Goal: Task Accomplishment & Management: Complete application form

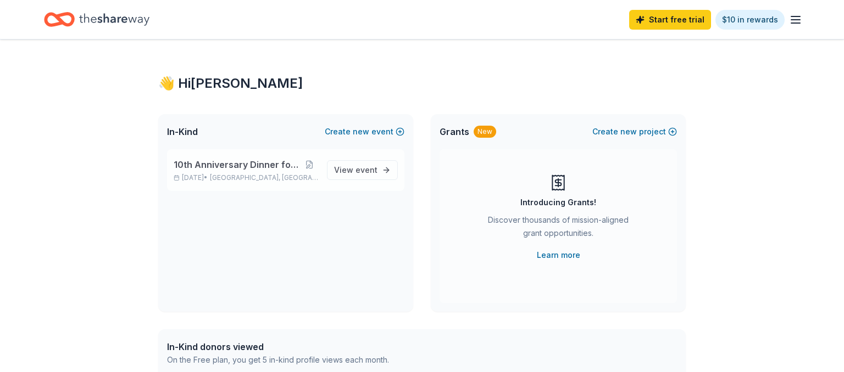
click at [267, 168] on span "10th Anniversary Dinner for Heroes" at bounding box center [237, 164] width 126 height 13
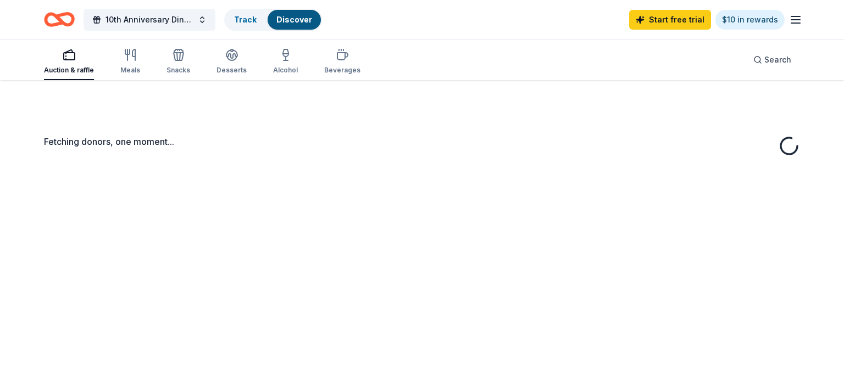
click at [370, 166] on div "Fetching donors, one moment..." at bounding box center [422, 266] width 844 height 372
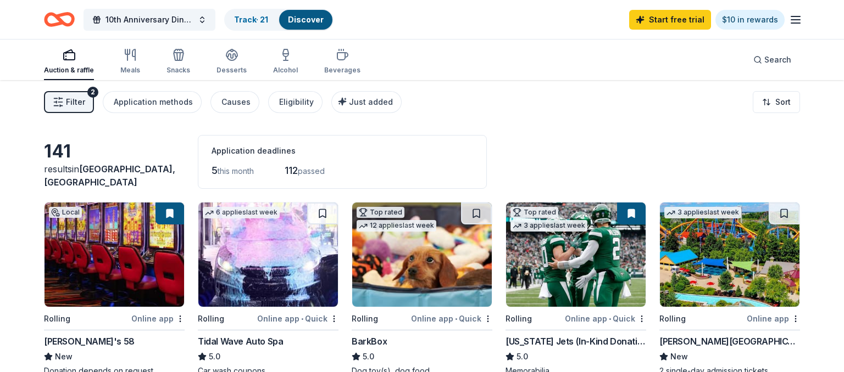
click at [80, 97] on span "Filter" at bounding box center [75, 102] width 19 height 13
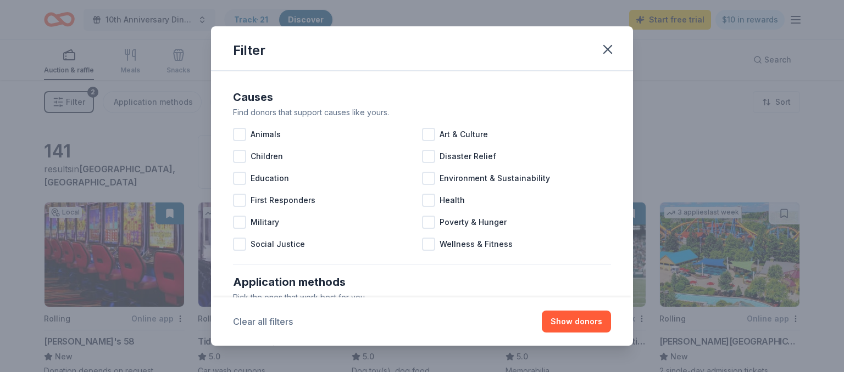
click at [272, 317] on button "Clear all filters" at bounding box center [263, 321] width 60 height 13
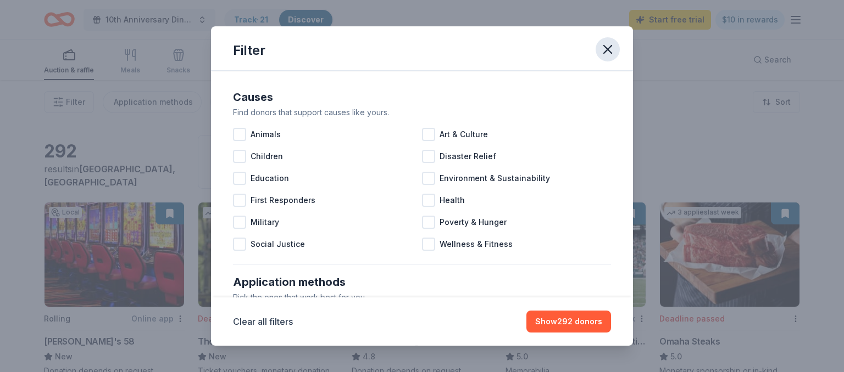
click at [610, 51] on icon "button" at bounding box center [607, 49] width 15 height 15
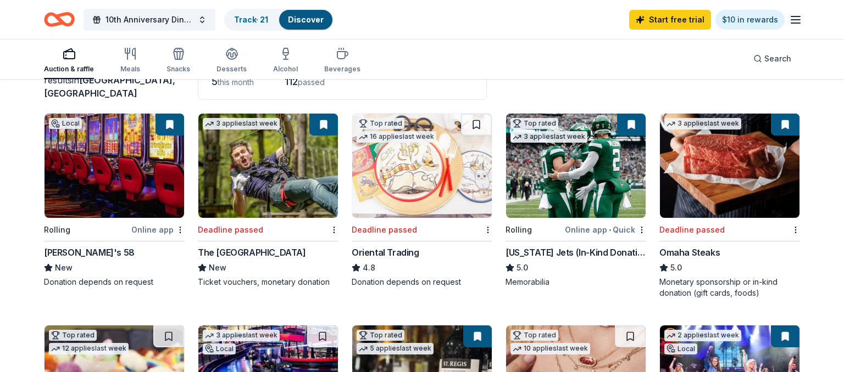
scroll to position [58, 0]
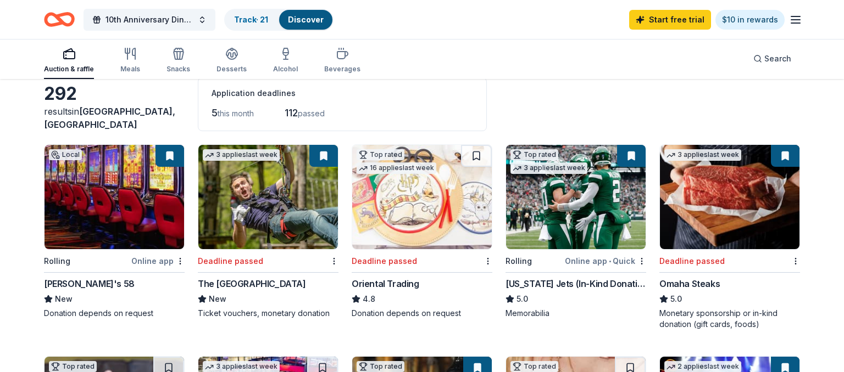
click at [321, 161] on button at bounding box center [323, 156] width 29 height 22
click at [322, 157] on button at bounding box center [323, 156] width 29 height 22
click at [332, 257] on html "10th Anniversary Dinner for Heroes Track · 21 Discover Start free trial $10 in …" at bounding box center [422, 128] width 844 height 372
click at [337, 108] on html "10th Anniversary Dinner for Heroes Track · 21 Discover Start free trial $10 in …" at bounding box center [422, 128] width 844 height 372
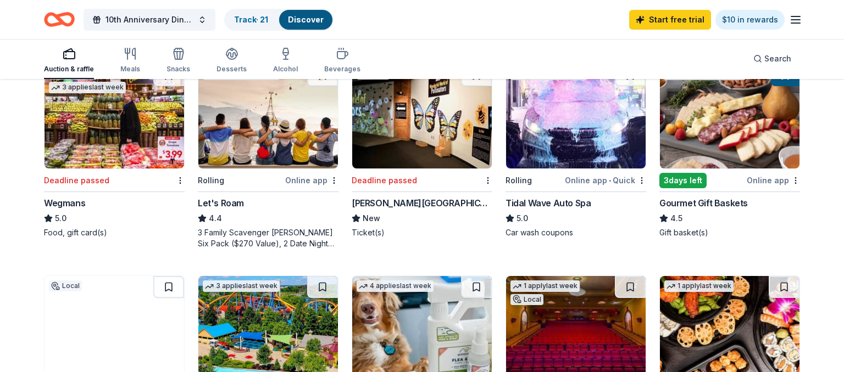
scroll to position [522, 0]
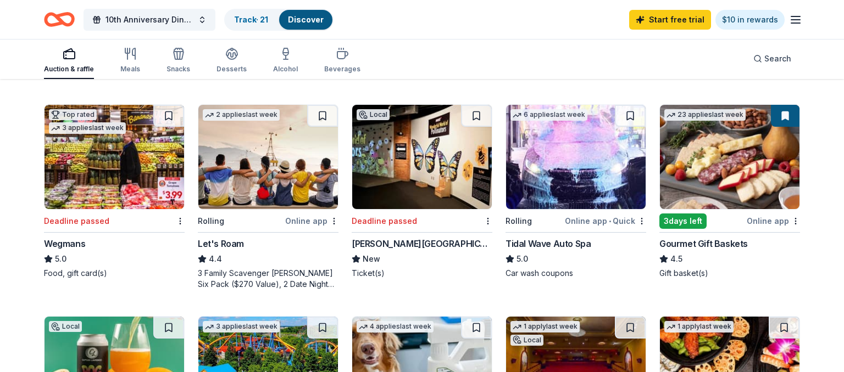
click at [65, 82] on div "Local Rolling Online app Jake's 58 New Donation depends on request 3 applies la…" at bounding box center [422, 85] width 756 height 811
click at [260, 24] on link "Track · 21" at bounding box center [251, 19] width 34 height 9
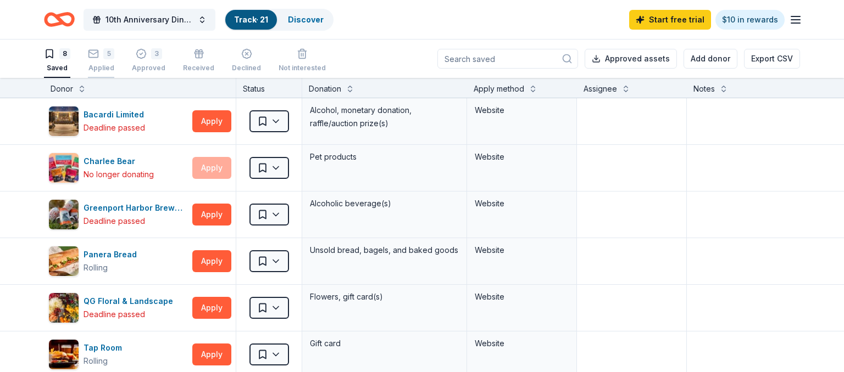
click at [103, 64] on div "Applied" at bounding box center [101, 68] width 26 height 9
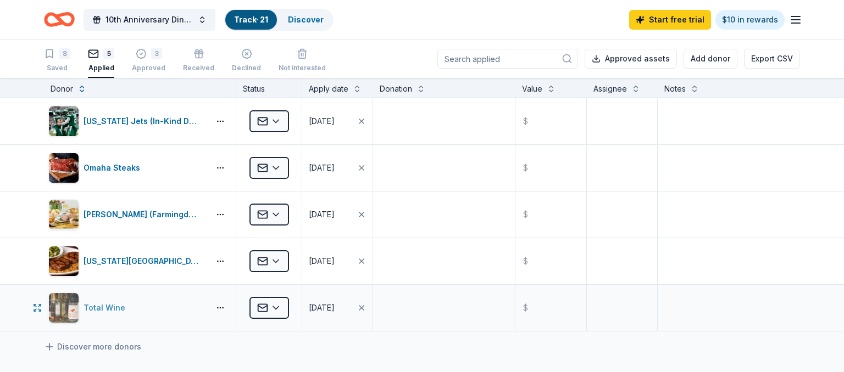
click at [198, 309] on div "Total Wine" at bounding box center [126, 308] width 157 height 31
click at [394, 112] on textarea at bounding box center [443, 121] width 139 height 44
click at [280, 117] on html "10th Anniversary Dinner for Heroes Track · 21 Discover Start free trial $10 in …" at bounding box center [422, 186] width 844 height 372
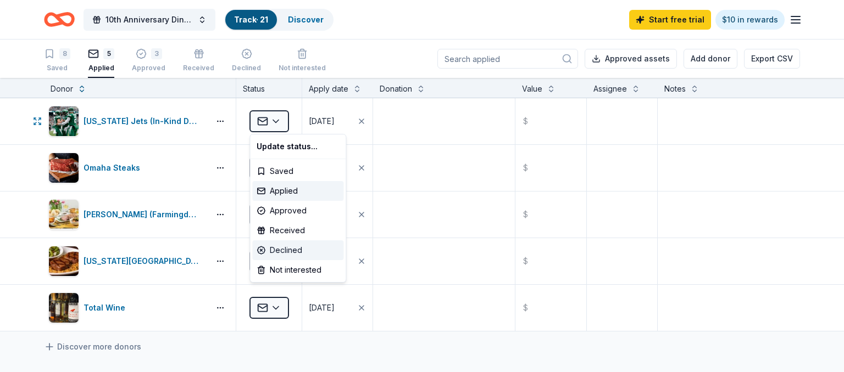
click at [288, 248] on div "Declined" at bounding box center [297, 251] width 91 height 20
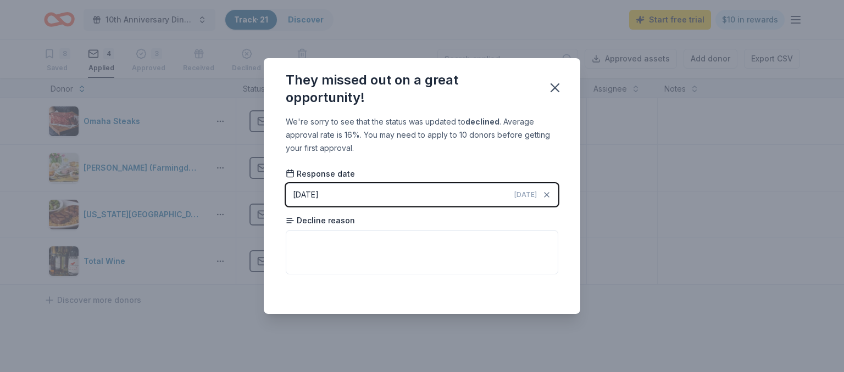
click at [464, 230] on div "Decline reason" at bounding box center [422, 244] width 272 height 59
click at [462, 236] on textarea at bounding box center [422, 253] width 272 height 44
type textarea "R"
type textarea "Never responded"
click at [557, 90] on icon "button" at bounding box center [554, 87] width 15 height 15
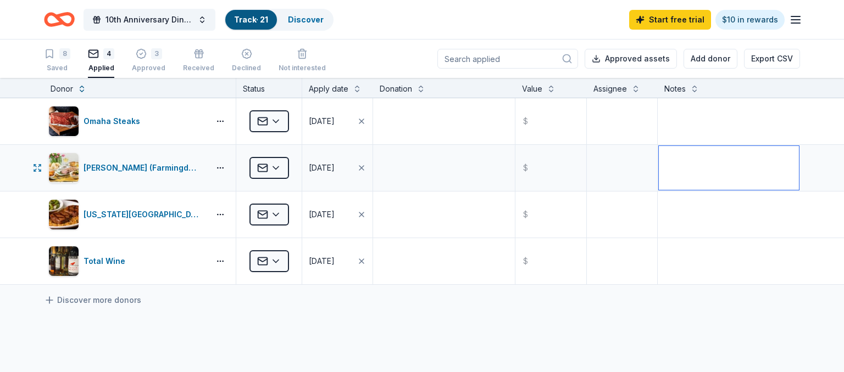
click at [680, 172] on textarea at bounding box center [728, 168] width 140 height 44
type textarea "N"
type textarea "No response - mailed physical application to store."
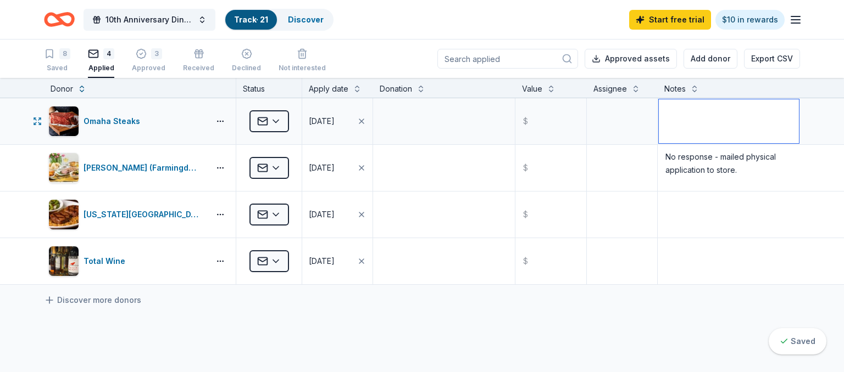
click at [747, 129] on textarea at bounding box center [728, 121] width 140 height 44
click at [281, 119] on html "10th Anniversary Dinner for Heroes Track · 21 Discover Start free trial $10 in …" at bounding box center [422, 186] width 844 height 372
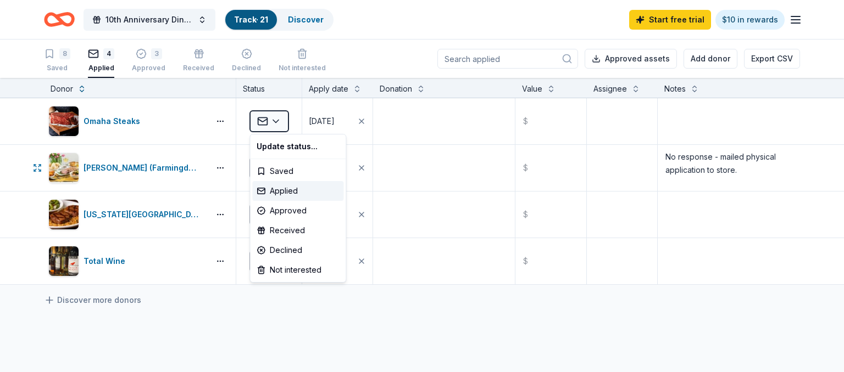
click at [397, 169] on html "10th Anniversary Dinner for Heroes Track · 21 Discover Start free trial $10 in …" at bounding box center [422, 186] width 844 height 372
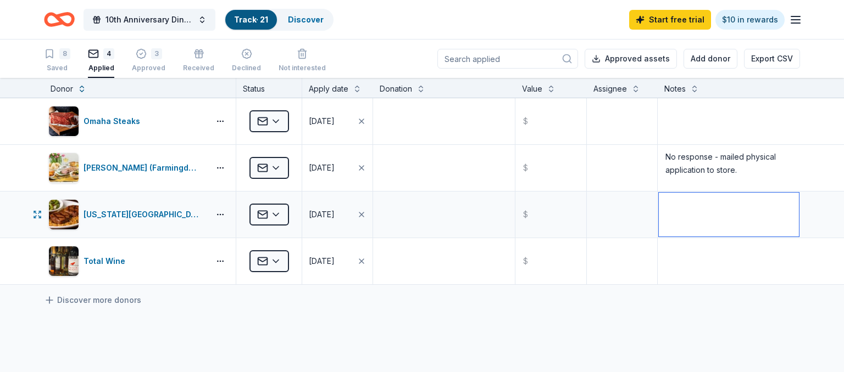
click at [667, 230] on textarea at bounding box center [728, 215] width 140 height 44
drag, startPoint x: 725, startPoint y: 198, endPoint x: 663, endPoint y: 199, distance: 61.5
click at [663, 199] on textarea "No Response" at bounding box center [728, 215] width 140 height 44
type textarea "No Response"
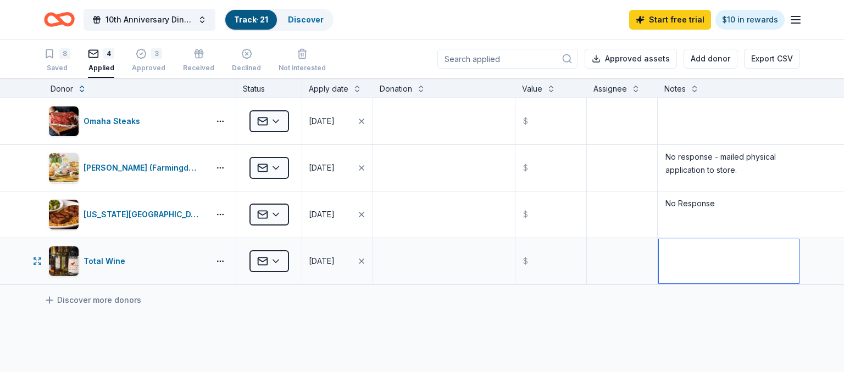
click at [697, 243] on textarea at bounding box center [728, 261] width 140 height 44
paste textarea "No Response"
type textarea "No Response"
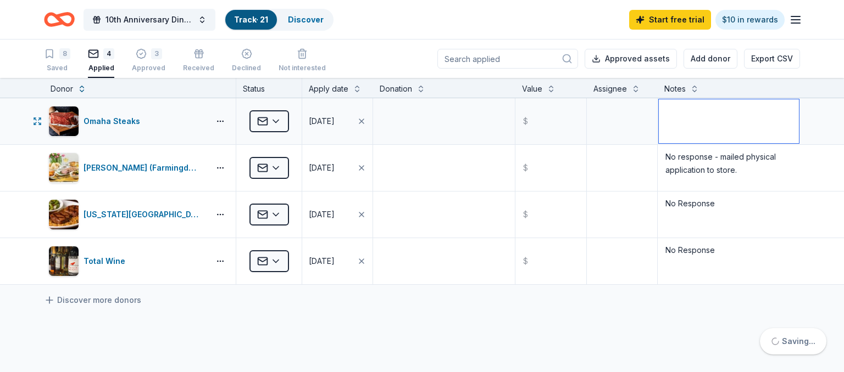
click at [697, 120] on textarea at bounding box center [728, 121] width 140 height 44
paste textarea "No Response"
type textarea "No Response"
click at [621, 123] on textarea at bounding box center [622, 121] width 68 height 44
click at [558, 128] on input "text" at bounding box center [550, 121] width 68 height 44
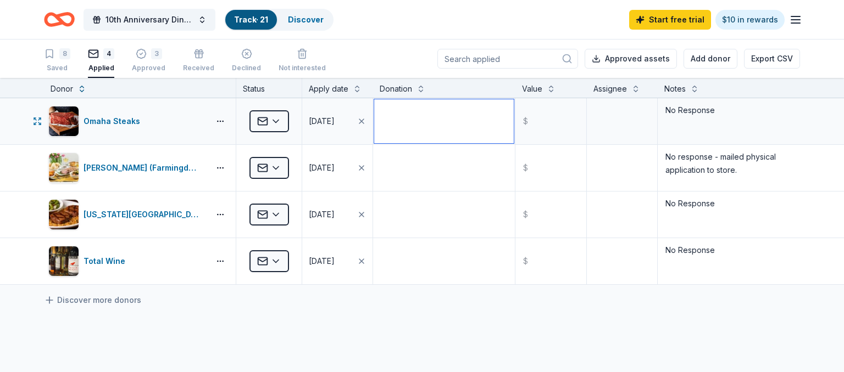
click at [439, 136] on textarea at bounding box center [443, 121] width 139 height 44
click at [142, 68] on div "Approved" at bounding box center [149, 68] width 34 height 9
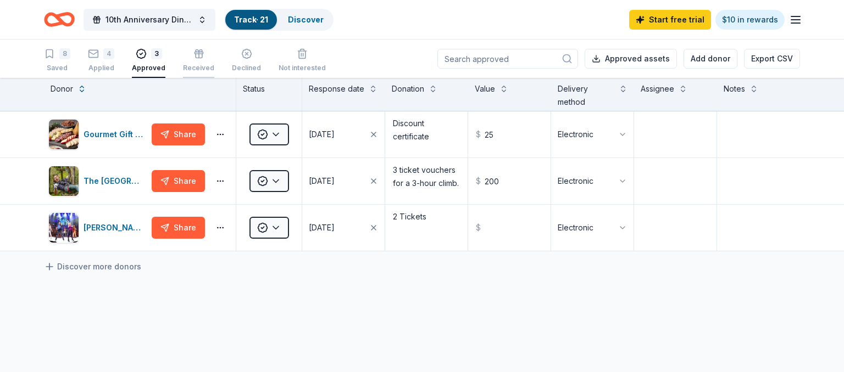
click at [202, 68] on div "Received" at bounding box center [198, 68] width 31 height 9
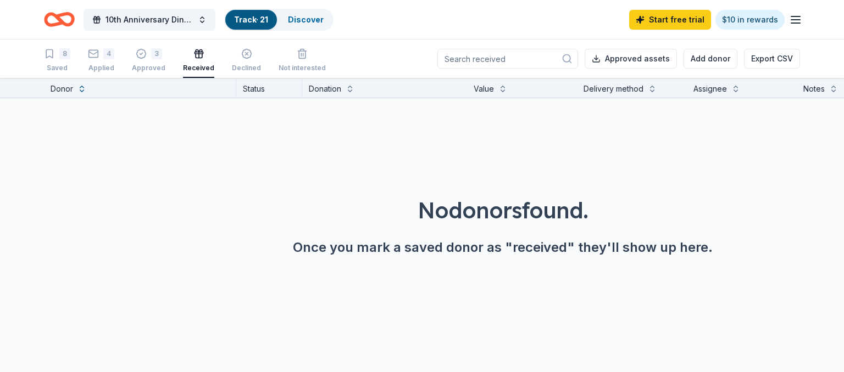
click at [167, 65] on div "8 Saved 4 Applied 3 Approved Received Declined Not interested" at bounding box center [185, 61] width 282 height 34
click at [157, 64] on div "Approved" at bounding box center [149, 68] width 34 height 9
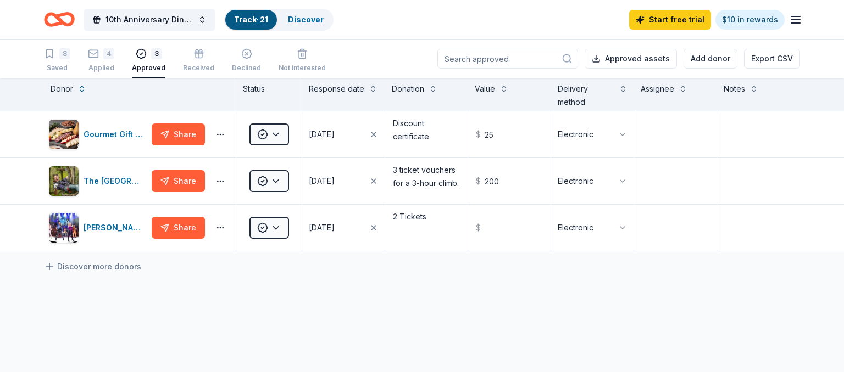
click at [114, 59] on div "8 Saved 4 Applied 3 Approved Received Declined Not interested" at bounding box center [185, 61] width 282 height 34
click at [102, 59] on div "4 Applied" at bounding box center [101, 60] width 26 height 24
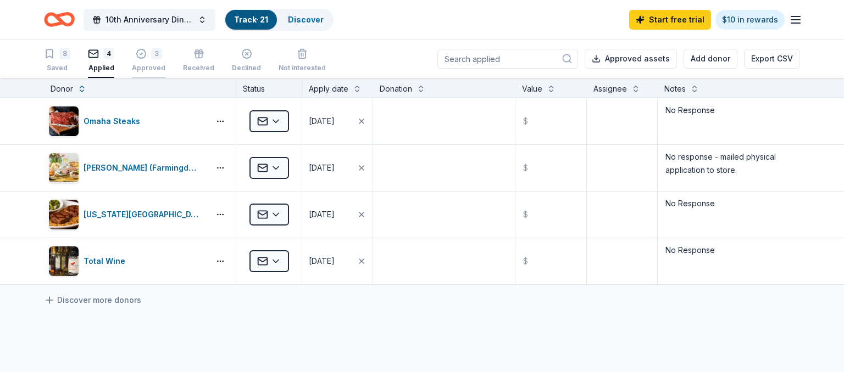
click at [158, 68] on div "Approved" at bounding box center [149, 68] width 34 height 9
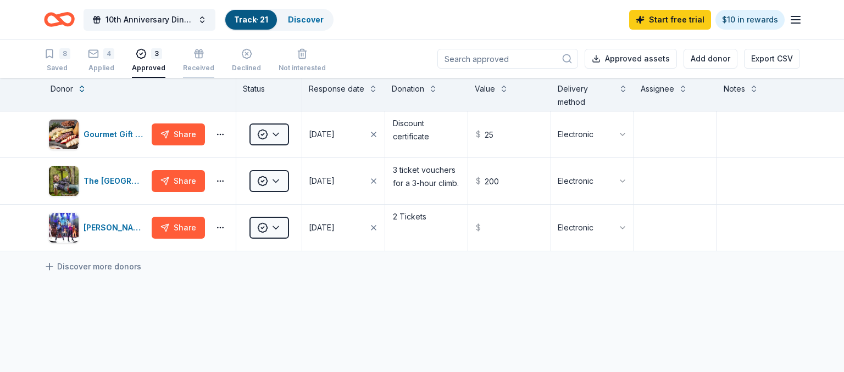
click at [200, 66] on div "Received" at bounding box center [198, 68] width 31 height 9
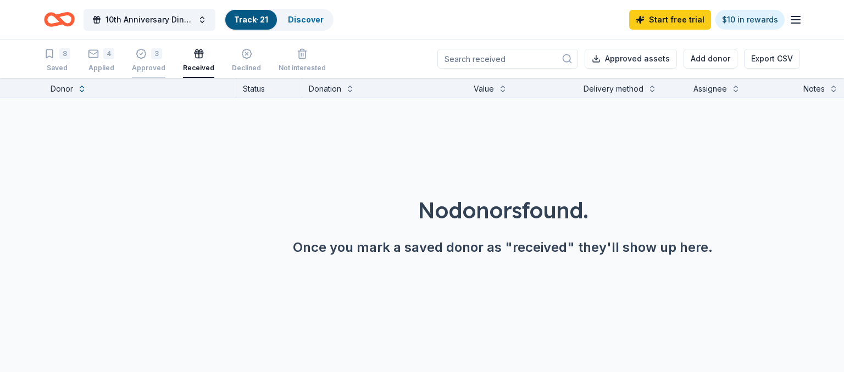
click at [153, 68] on div "Approved" at bounding box center [149, 68] width 34 height 9
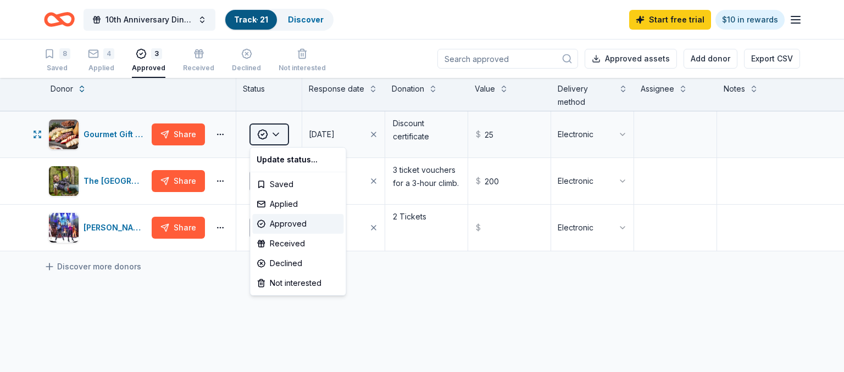
click at [277, 138] on html "10th Anniversary Dinner for Heroes Track · 21 Discover Start free trial $10 in …" at bounding box center [422, 186] width 844 height 372
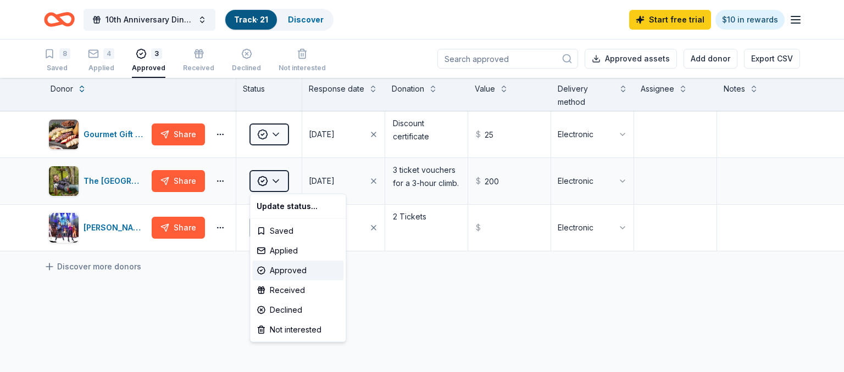
click at [280, 185] on html "10th Anniversary Dinner for Heroes Track · 21 Discover Start free trial $10 in …" at bounding box center [422, 186] width 844 height 372
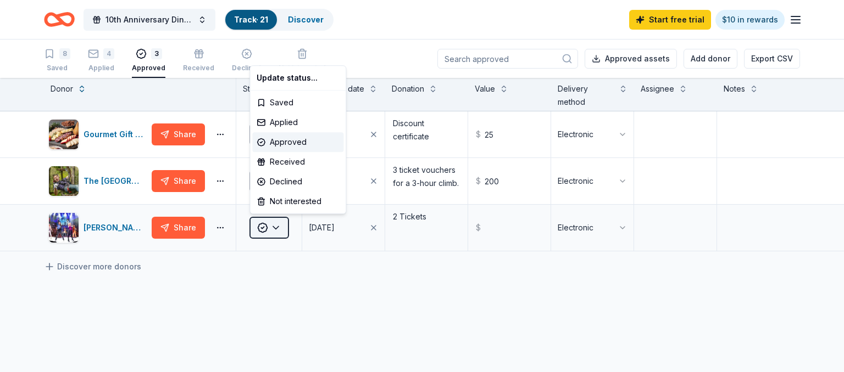
click at [274, 228] on html "10th Anniversary Dinner for Heroes Track · 21 Discover Start free trial $10 in …" at bounding box center [422, 186] width 844 height 372
click at [287, 159] on div "Received" at bounding box center [297, 162] width 91 height 20
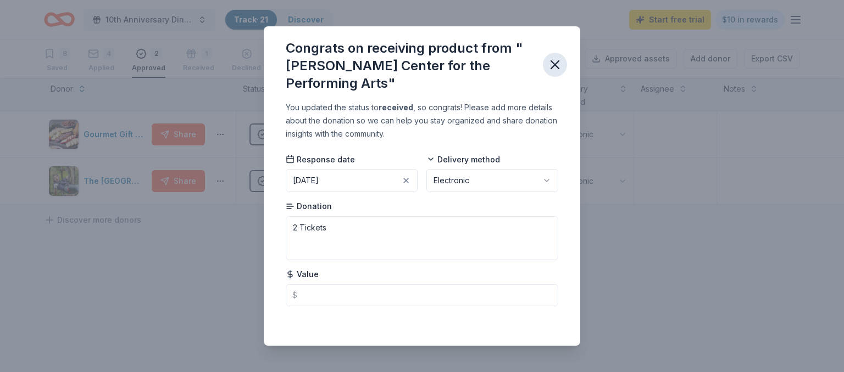
click at [555, 66] on icon "button" at bounding box center [555, 65] width 8 height 8
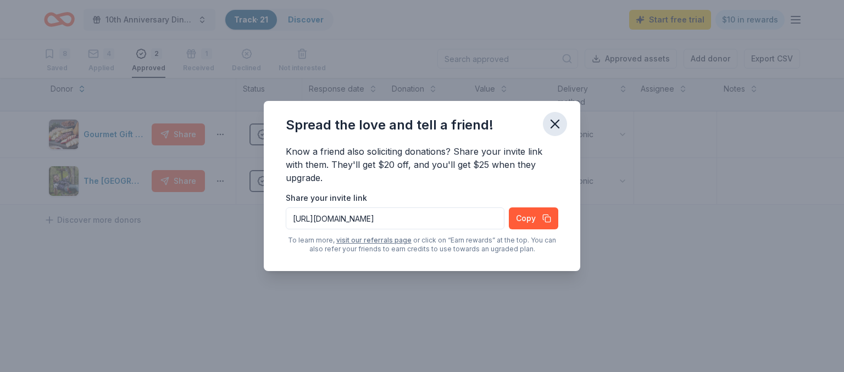
click at [546, 126] on button "button" at bounding box center [555, 124] width 24 height 24
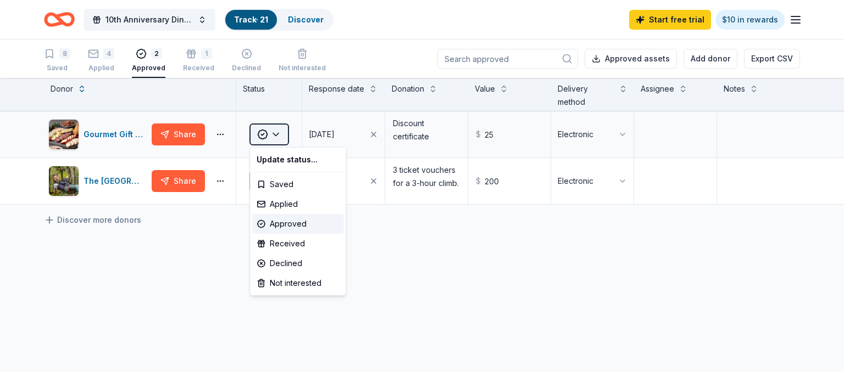
click at [276, 136] on html "10th Anniversary Dinner for Heroes Track · 21 Discover Start free trial $10 in …" at bounding box center [422, 186] width 844 height 372
click at [280, 245] on div "Received" at bounding box center [297, 244] width 91 height 20
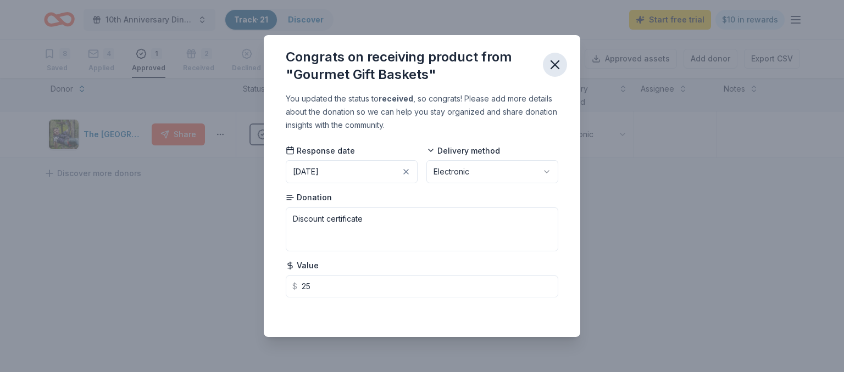
click at [555, 67] on icon "button" at bounding box center [554, 64] width 15 height 15
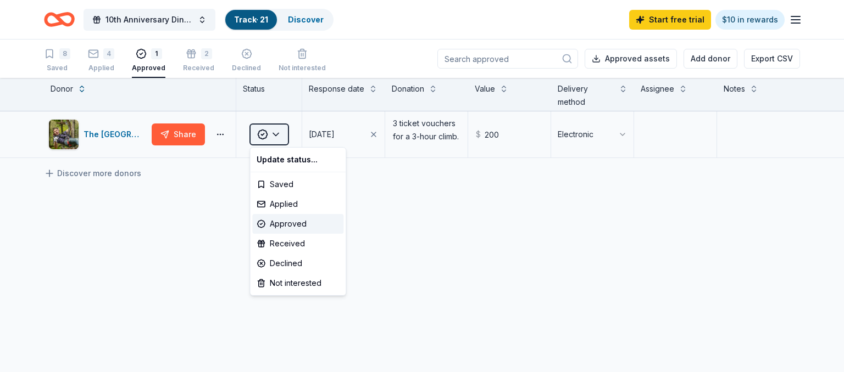
click at [276, 138] on html "10th Anniversary Dinner for Heroes Track · 21 Discover Start free trial $10 in …" at bounding box center [422, 186] width 844 height 372
click at [277, 241] on div "Received" at bounding box center [297, 244] width 91 height 20
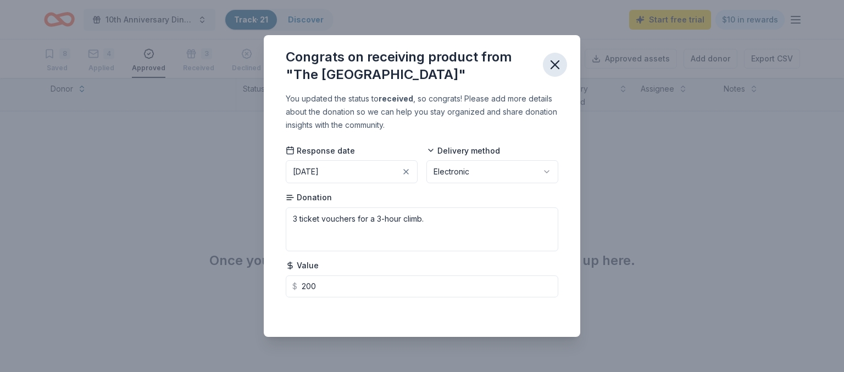
click at [555, 67] on icon "button" at bounding box center [554, 64] width 15 height 15
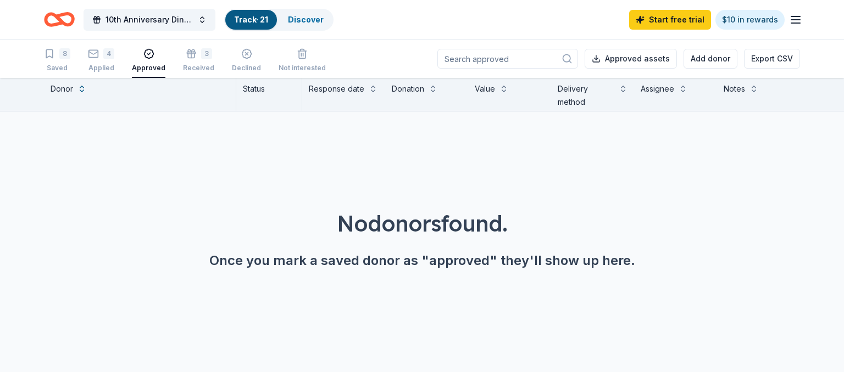
click at [133, 67] on div "Approved" at bounding box center [149, 68] width 34 height 9
click at [105, 70] on div "Applied" at bounding box center [101, 68] width 26 height 9
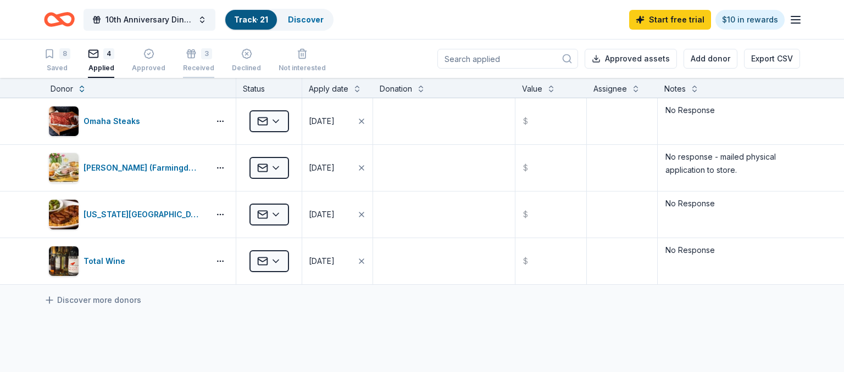
click at [197, 72] on button "3 Received" at bounding box center [198, 61] width 31 height 34
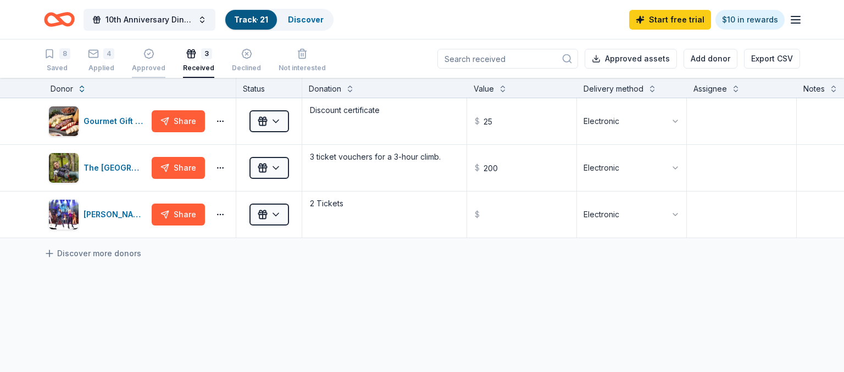
click at [161, 69] on div "Approved" at bounding box center [149, 68] width 34 height 9
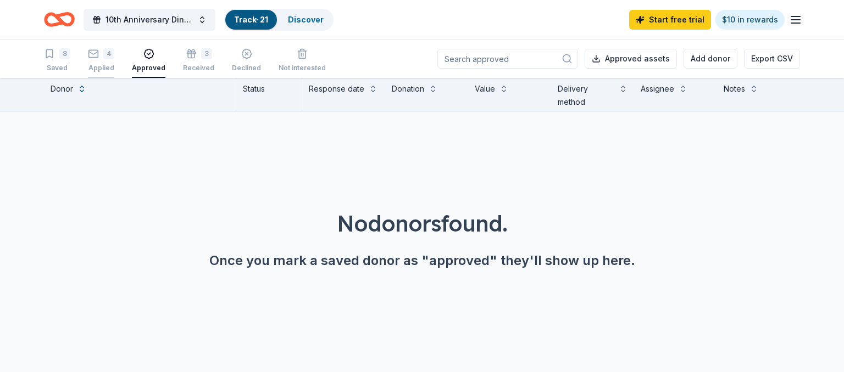
click at [105, 69] on div "Applied" at bounding box center [101, 68] width 26 height 9
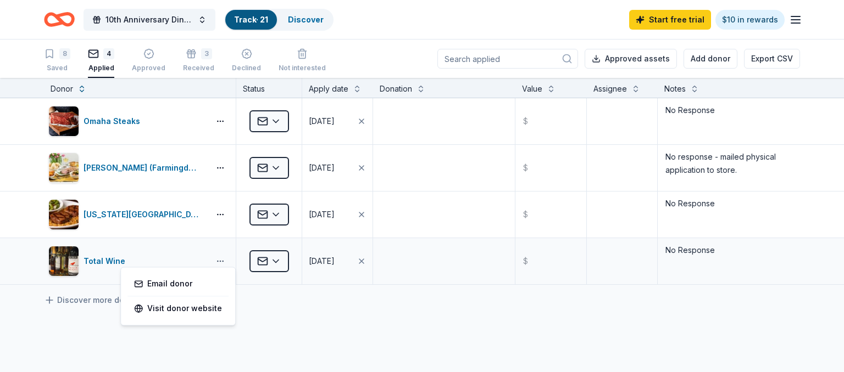
click at [222, 261] on html "10th Anniversary Dinner for Heroes Track · 21 Discover Start free trial $10 in …" at bounding box center [422, 186] width 844 height 372
click at [217, 258] on html "10th Anniversary Dinner for Heroes Track · 21 Discover Start free trial $10 in …" at bounding box center [422, 186] width 844 height 372
click at [208, 283] on link "Email donor" at bounding box center [178, 283] width 88 height 13
click at [69, 63] on div "8 Saved" at bounding box center [57, 60] width 26 height 24
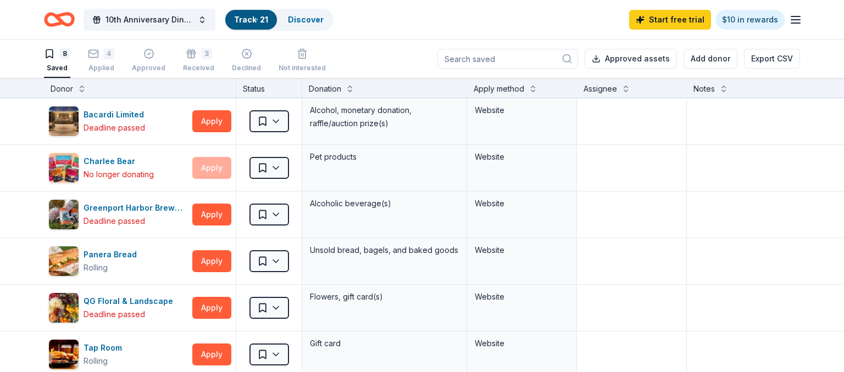
click at [247, 25] on div "Track · 21" at bounding box center [251, 20] width 52 height 20
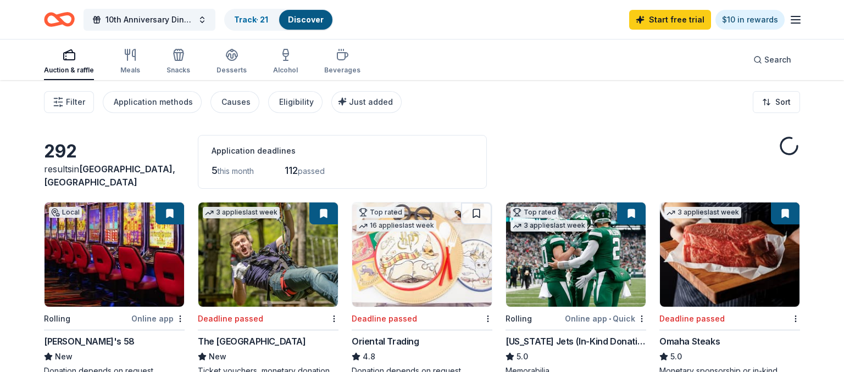
click at [297, 24] on link "Discover" at bounding box center [306, 19] width 36 height 9
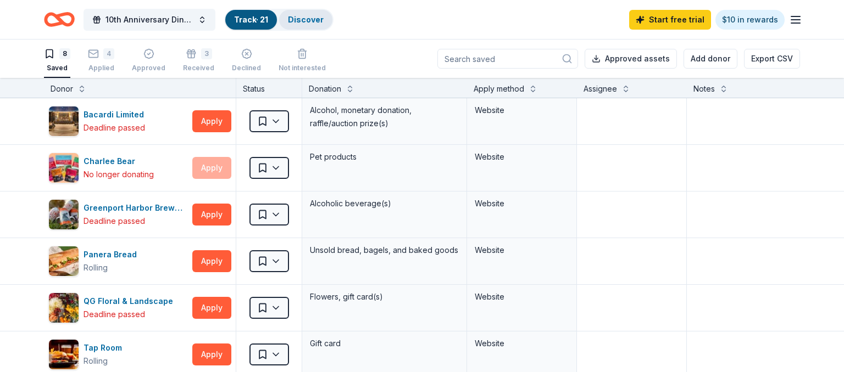
click at [300, 21] on link "Discover" at bounding box center [306, 19] width 36 height 9
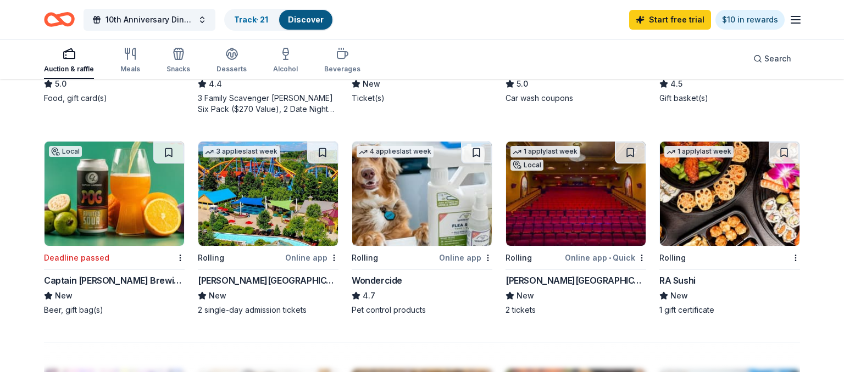
scroll to position [696, 0]
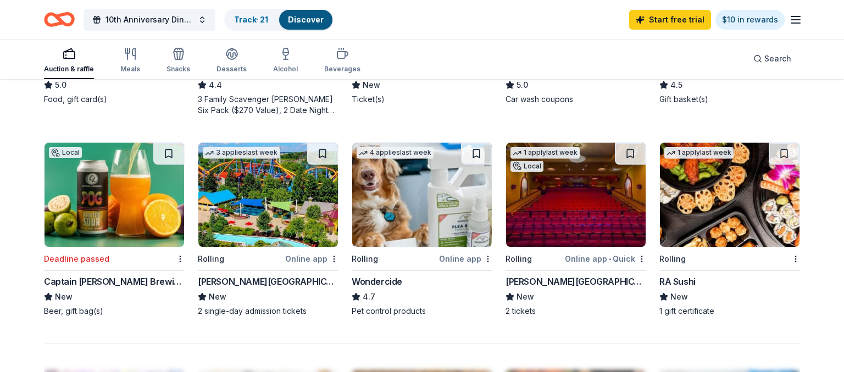
click at [305, 211] on img at bounding box center [267, 195] width 139 height 104
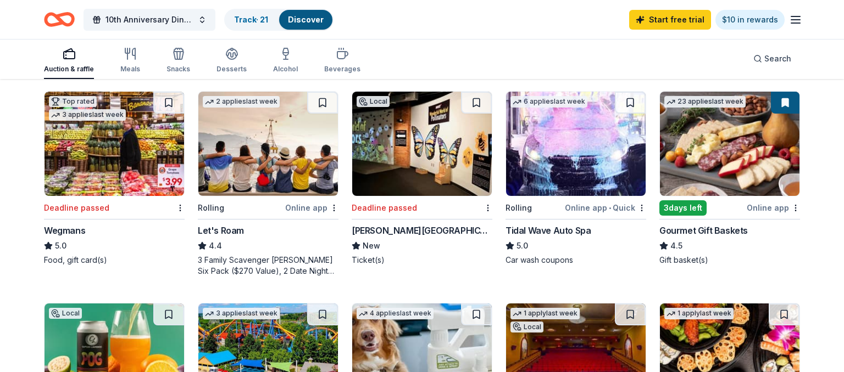
scroll to position [522, 0]
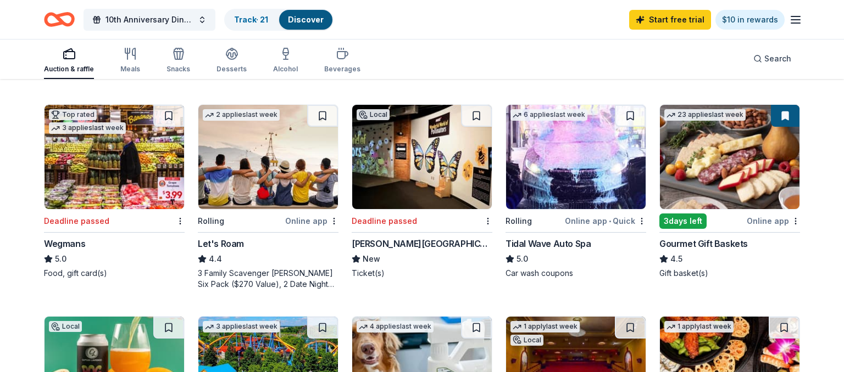
click at [570, 181] on img at bounding box center [575, 157] width 139 height 104
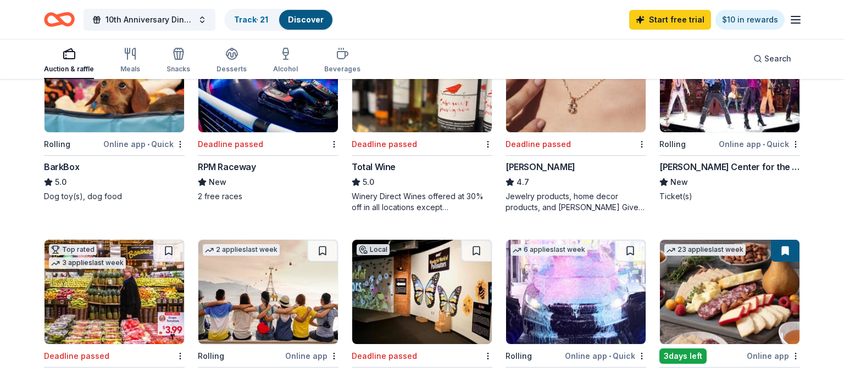
scroll to position [410, 0]
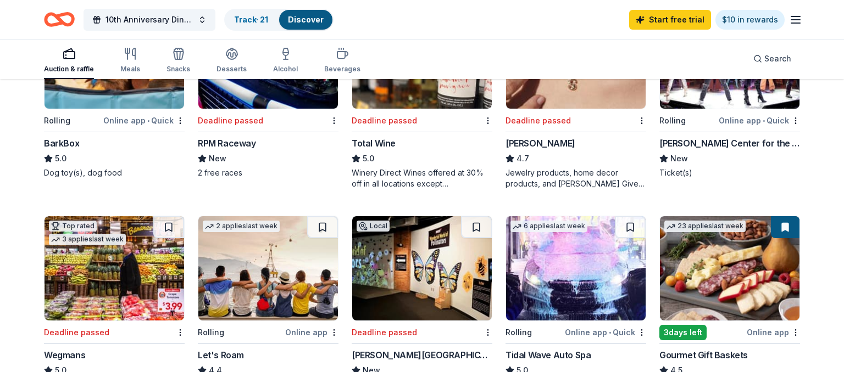
click at [404, 161] on div "5.0" at bounding box center [421, 158] width 141 height 13
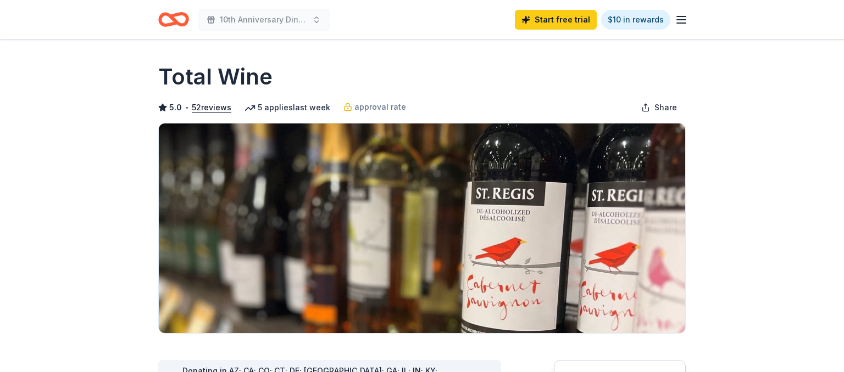
scroll to position [174, 0]
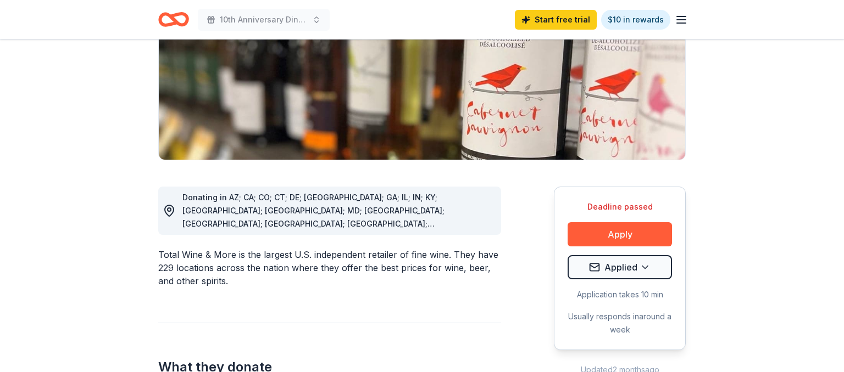
click at [639, 279] on div "Deadline passed Apply Applied Application takes 10 min Usually responds in arou…" at bounding box center [620, 269] width 132 height 164
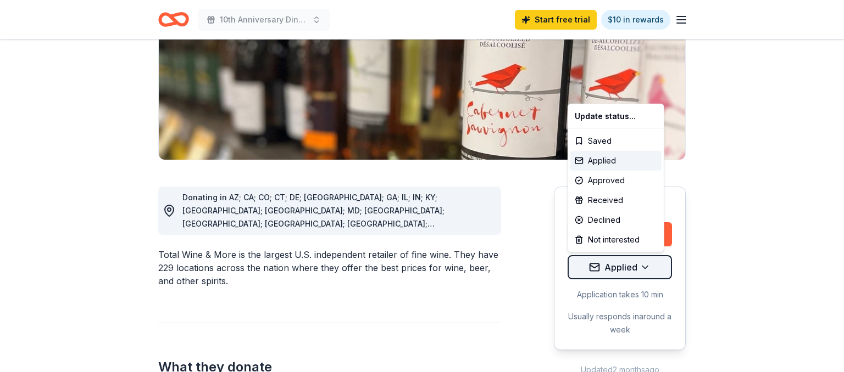
click at [641, 199] on html "10th Anniversary Dinner for Heroes Start free trial $10 in rewards Deadline pas…" at bounding box center [422, 12] width 844 height 372
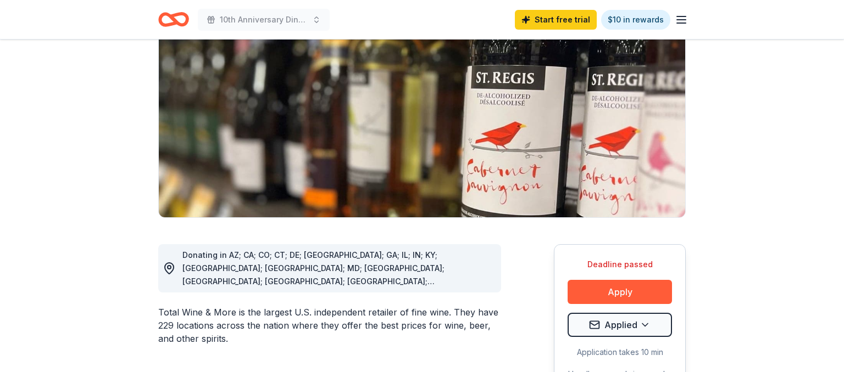
scroll to position [0, 0]
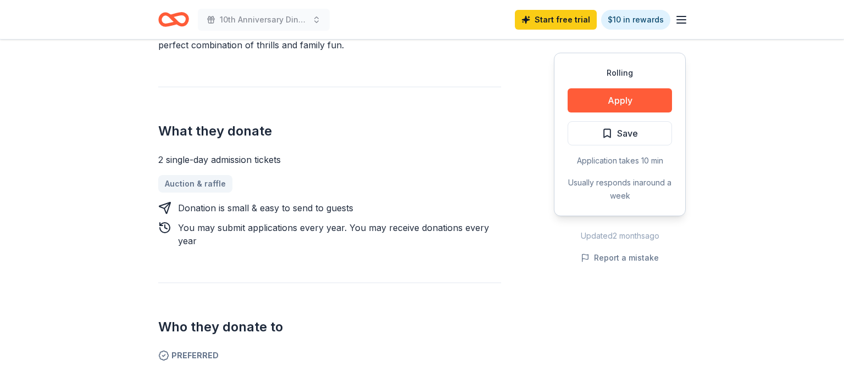
scroll to position [406, 0]
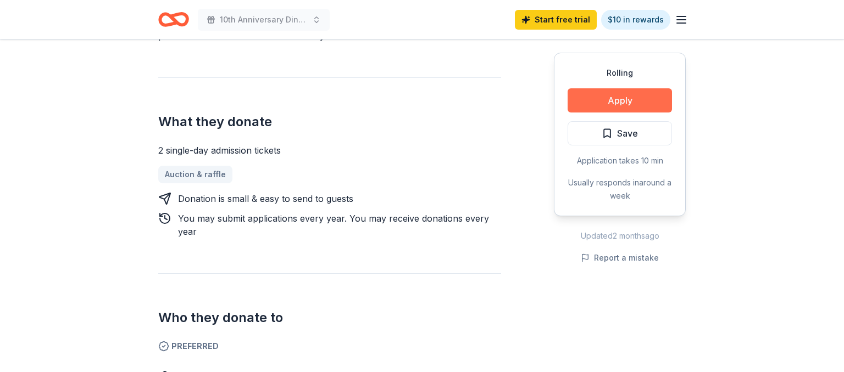
click at [608, 105] on button "Apply" at bounding box center [619, 100] width 104 height 24
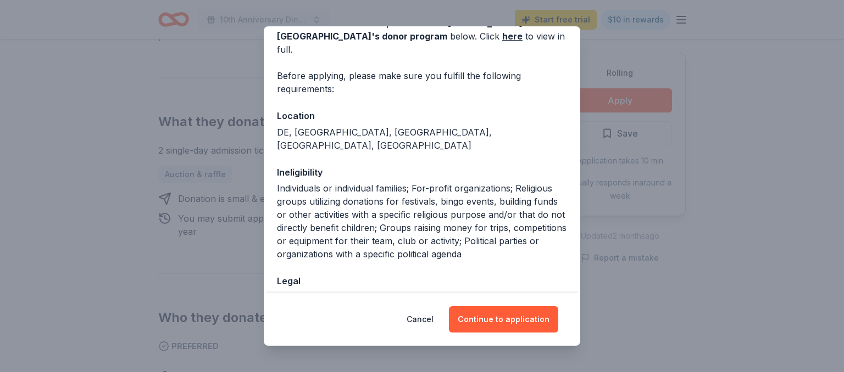
scroll to position [106, 0]
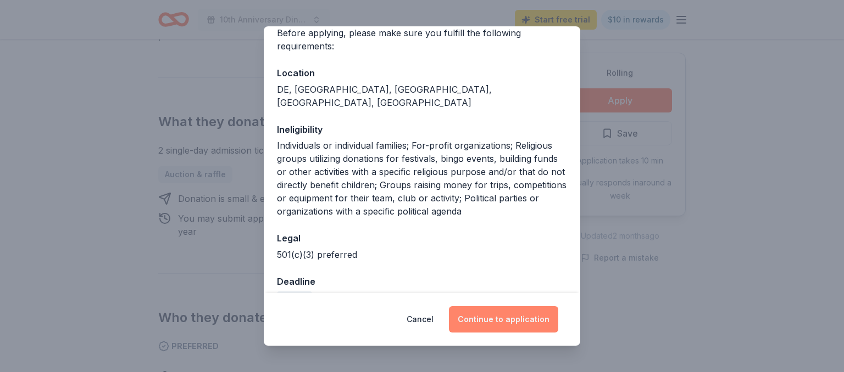
click at [511, 329] on button "Continue to application" at bounding box center [503, 319] width 109 height 26
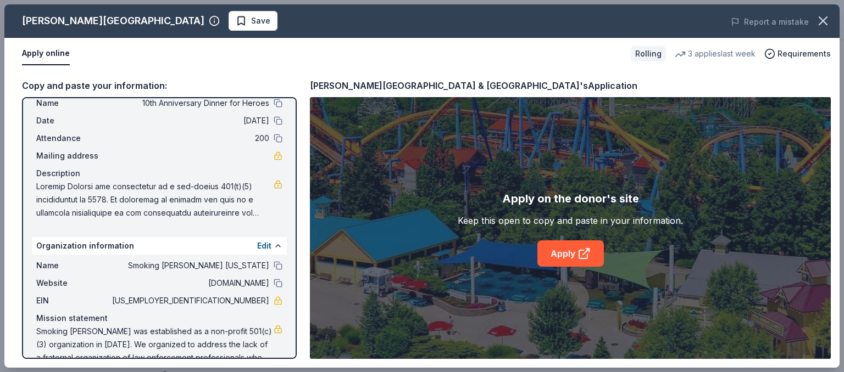
scroll to position [52, 0]
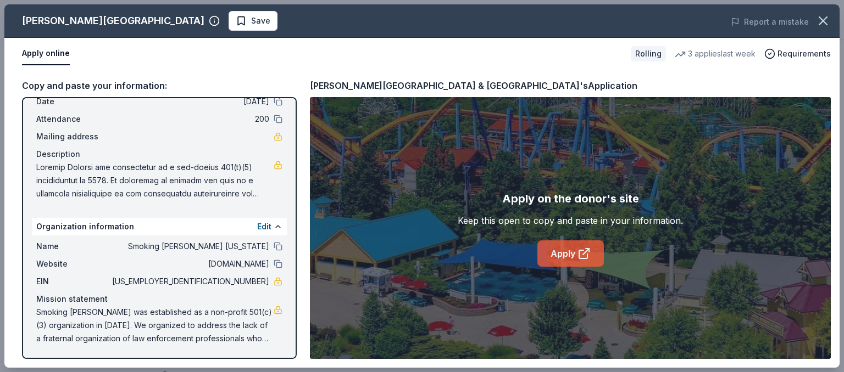
click at [578, 263] on link "Apply" at bounding box center [570, 254] width 66 height 26
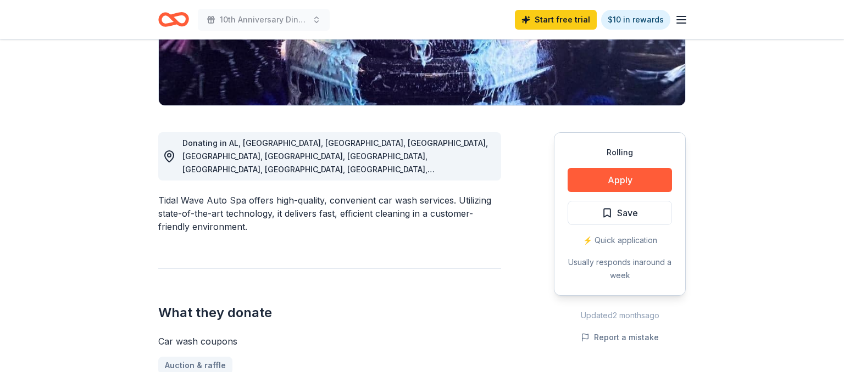
scroll to position [232, 0]
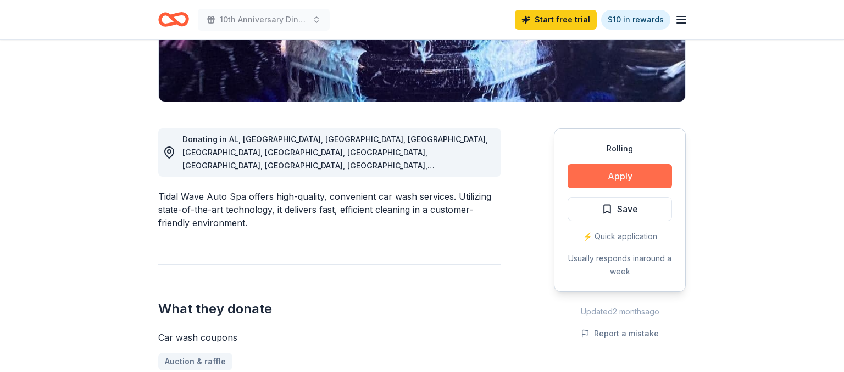
click at [607, 187] on button "Apply" at bounding box center [619, 176] width 104 height 24
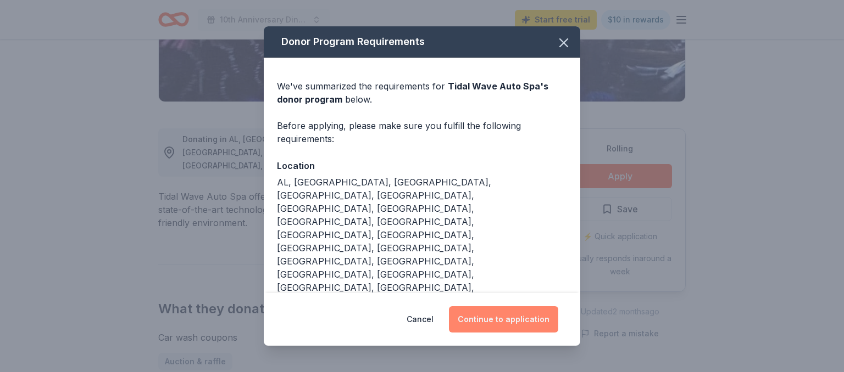
click at [545, 317] on button "Continue to application" at bounding box center [503, 319] width 109 height 26
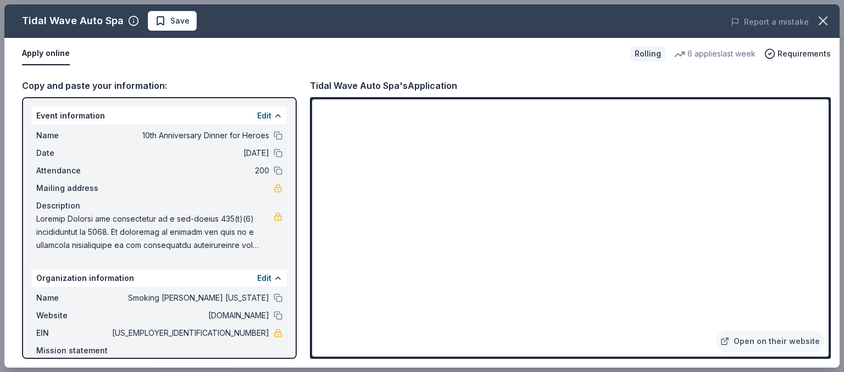
click at [816, 24] on icon "button" at bounding box center [822, 20] width 15 height 15
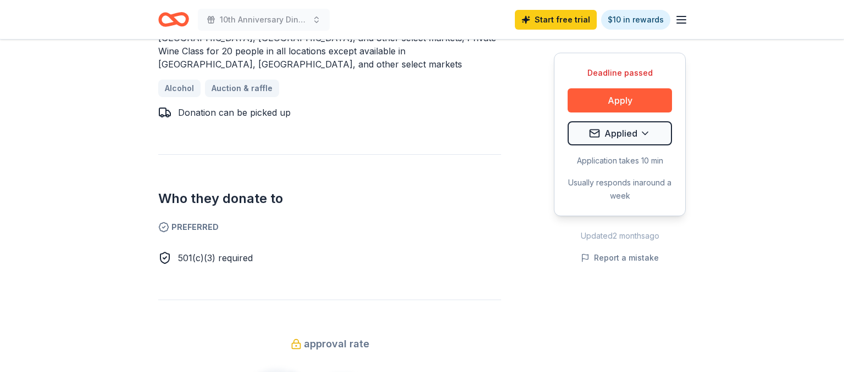
scroll to position [464, 0]
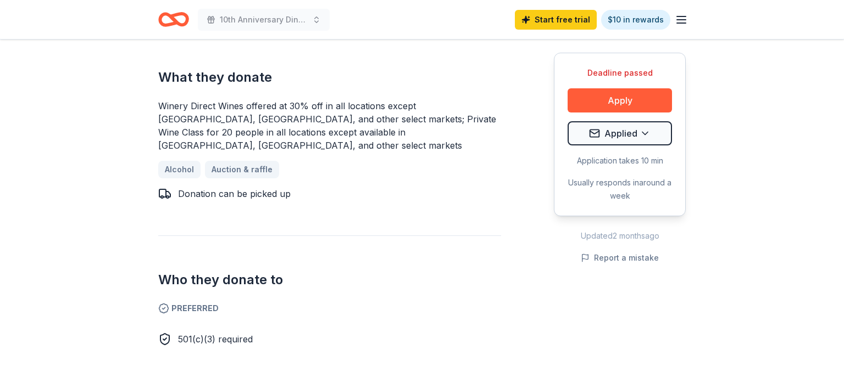
click at [258, 187] on div "Donation can be picked up" at bounding box center [234, 193] width 113 height 13
click at [260, 187] on div "Donation can be picked up" at bounding box center [234, 193] width 113 height 13
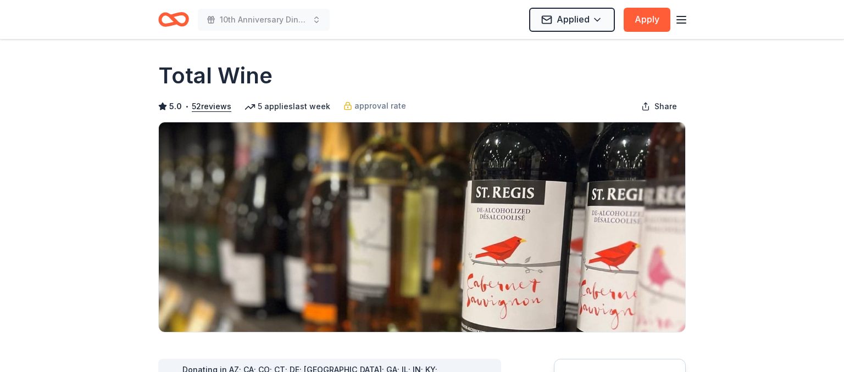
scroll to position [0, 0]
